Goal: Task Accomplishment & Management: Use online tool/utility

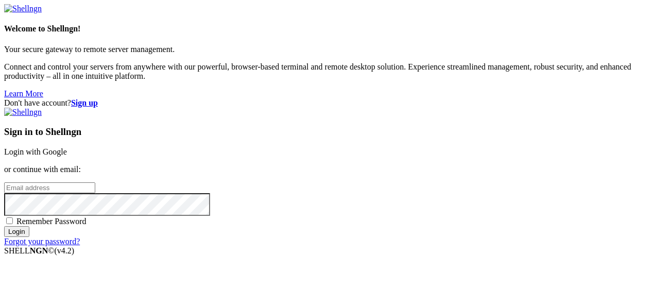
click at [67, 147] on link "Login with Google" at bounding box center [35, 151] width 63 height 9
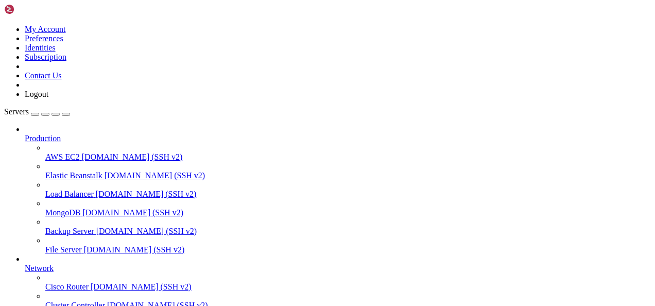
scroll to position [164, 0]
click at [35, 114] on div "button" at bounding box center [35, 114] width 0 height 0
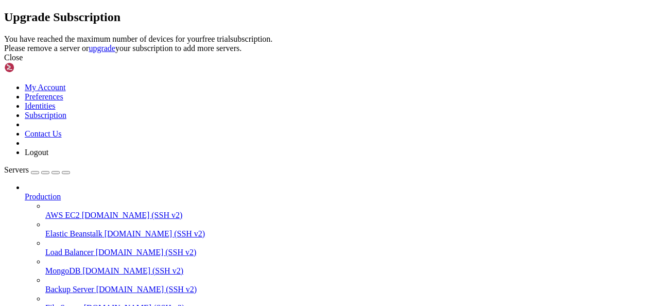
click at [4, 35] on icon at bounding box center [4, 35] width 0 height 0
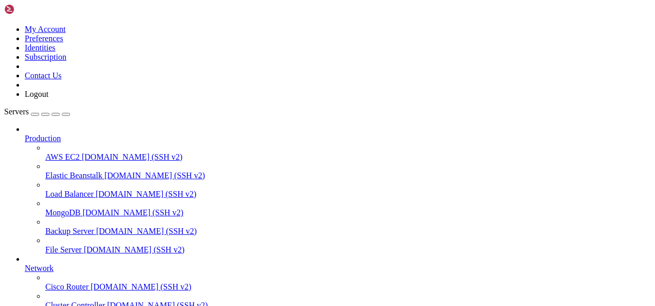
click at [4, 25] on icon at bounding box center [4, 25] width 0 height 0
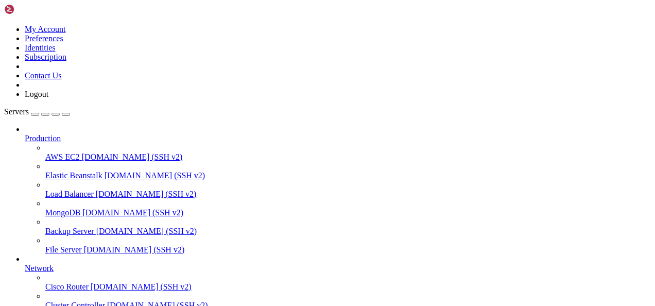
click at [35, 114] on div "button" at bounding box center [35, 114] width 0 height 0
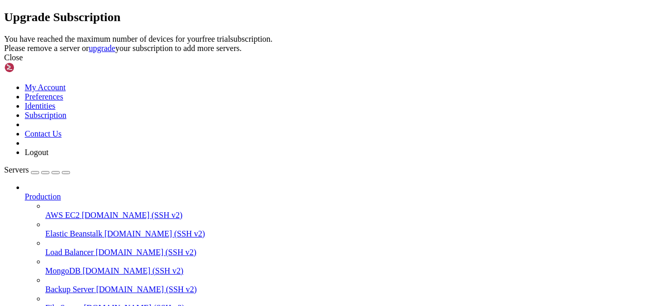
click at [439, 62] on div "Close" at bounding box center [327, 57] width 647 height 9
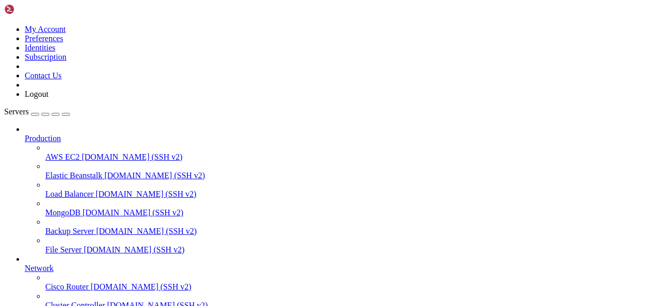
scroll to position [164, 0]
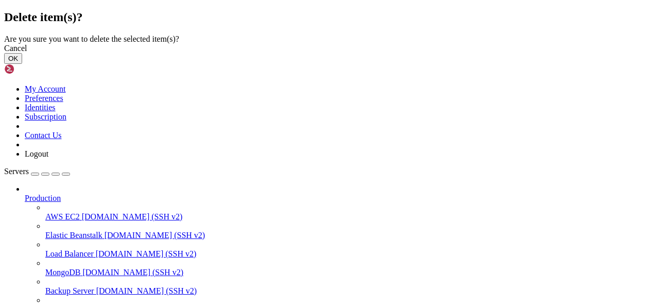
click at [22, 64] on button "OK" at bounding box center [13, 58] width 18 height 11
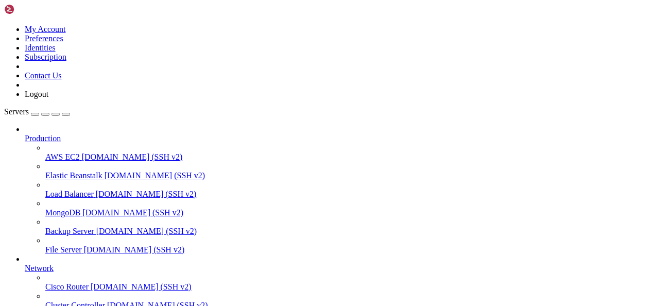
scroll to position [137, 0]
click at [35, 114] on div "button" at bounding box center [35, 114] width 0 height 0
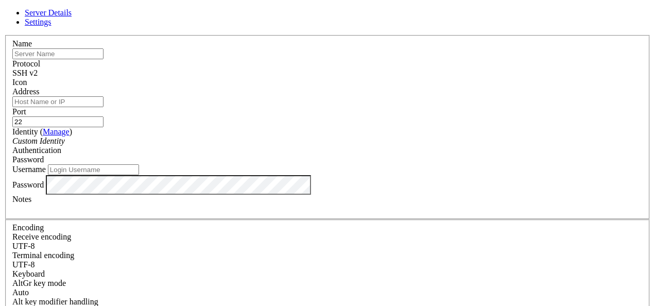
click at [104, 107] on input "Address" at bounding box center [57, 101] width 91 height 11
paste input "[TECHNICAL_ID]"
type input "[TECHNICAL_ID]"
click at [104, 59] on input "text" at bounding box center [57, 53] width 91 height 11
type input "tareaAzure"
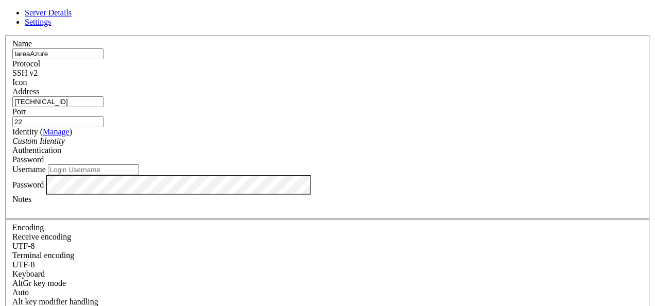
click at [139, 175] on input "Username" at bounding box center [93, 169] width 91 height 11
type input "[PERSON_NAME]"
click at [578, 174] on div "Server Details Settings Name tareaAzure Protocol SSH v2 Icon" at bounding box center [327, 220] width 647 height 425
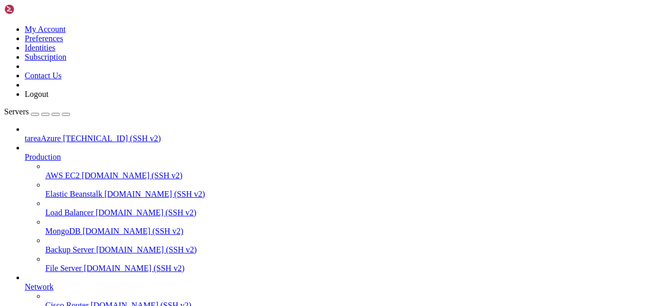
click at [87, 134] on link "tareaAzure [TECHNICAL_ID] (SSH v2)" at bounding box center [338, 138] width 626 height 9
click at [61, 134] on span "tareaAzure" at bounding box center [43, 138] width 36 height 9
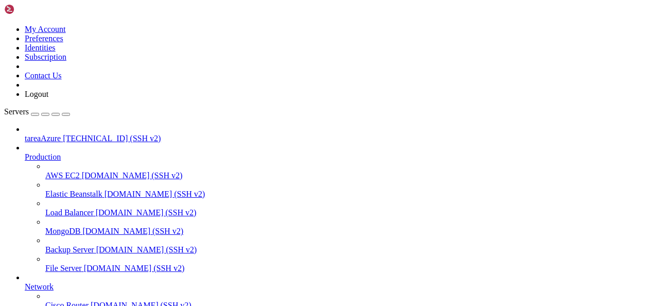
drag, startPoint x: 218, startPoint y: 927, endPoint x: 21, endPoint y: 801, distance: 234.6
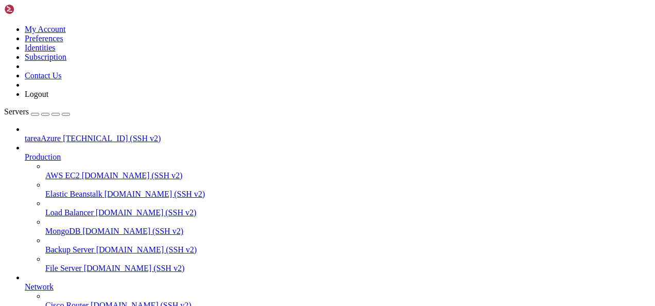
drag, startPoint x: 307, startPoint y: 925, endPoint x: 167, endPoint y: 859, distance: 154.4
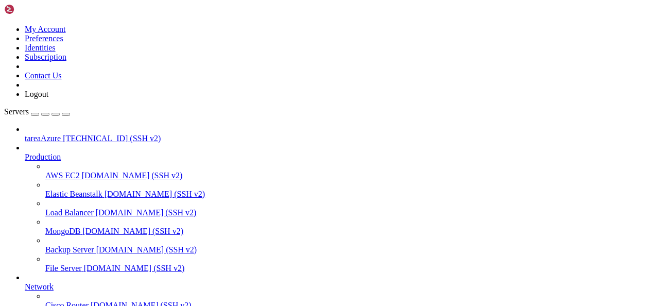
scroll to position [1602, 0]
